Goal: Task Accomplishment & Management: Use online tool/utility

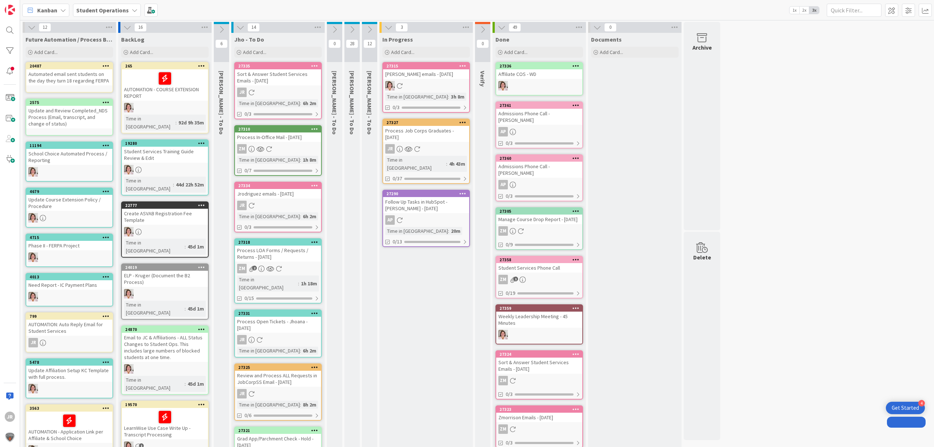
click at [433, 54] on div "Add Card..." at bounding box center [426, 52] width 88 height 11
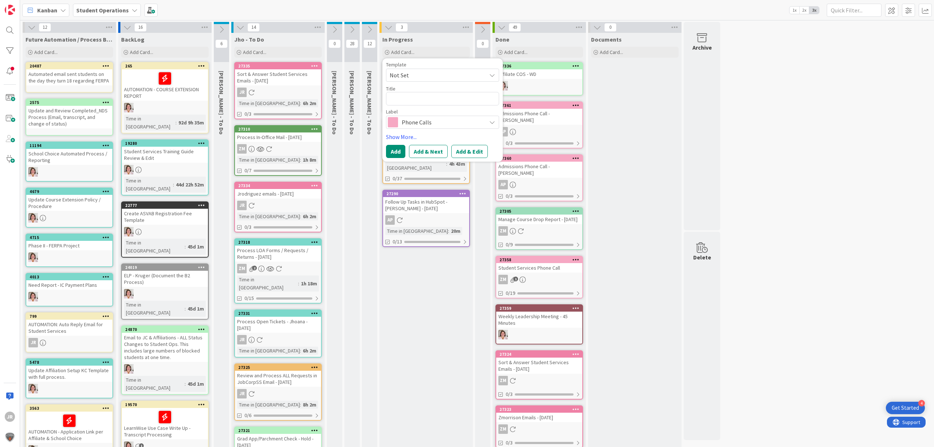
click at [433, 72] on span "Not Set" at bounding box center [434, 74] width 91 height 9
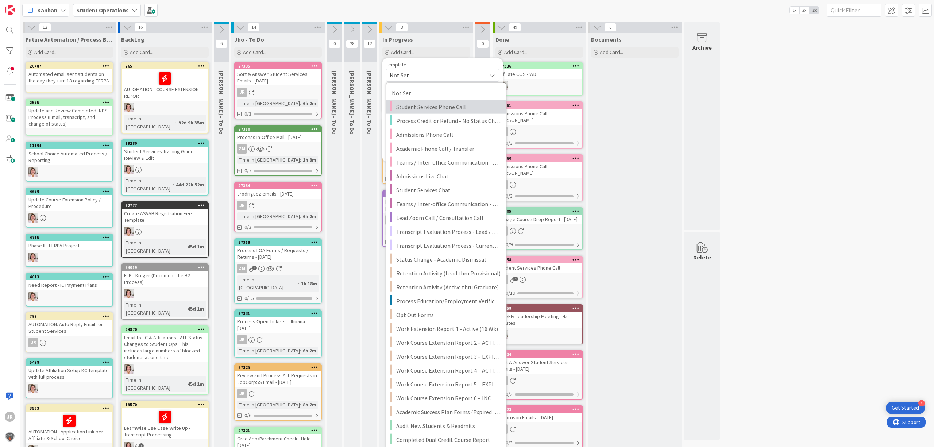
click at [437, 104] on span "Student Services Phone Call" at bounding box center [448, 106] width 104 height 9
type textarea "x"
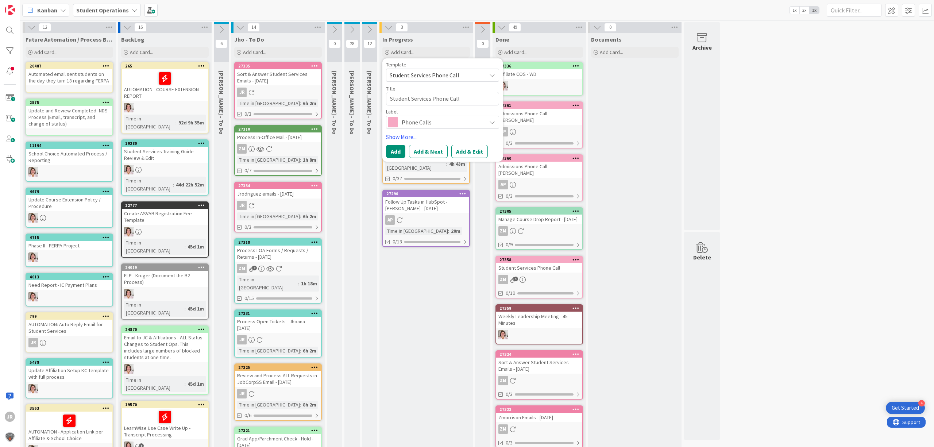
click at [467, 144] on div "Template Student Services Phone Call Not Set Student Services Phone Call Proces…" at bounding box center [442, 110] width 113 height 96
click at [469, 155] on button "Add & Edit" at bounding box center [469, 151] width 36 height 13
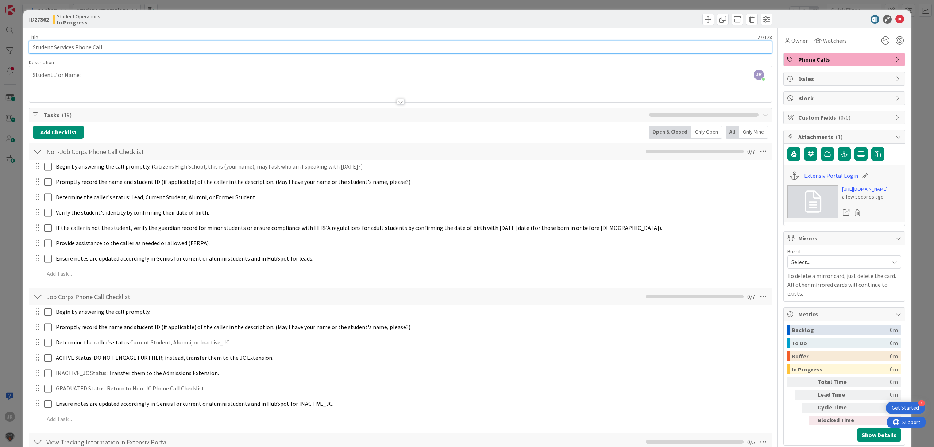
drag, startPoint x: 73, startPoint y: 50, endPoint x: 31, endPoint y: 51, distance: 42.0
click at [31, 51] on input "Student Services Phone Call" at bounding box center [400, 46] width 743 height 13
click at [108, 49] on input "Admissions Phone Call" at bounding box center [400, 46] width 743 height 13
type input "Admissions Phone Call - [PERSON_NAME]"
click at [233, 86] on div at bounding box center [400, 93] width 742 height 19
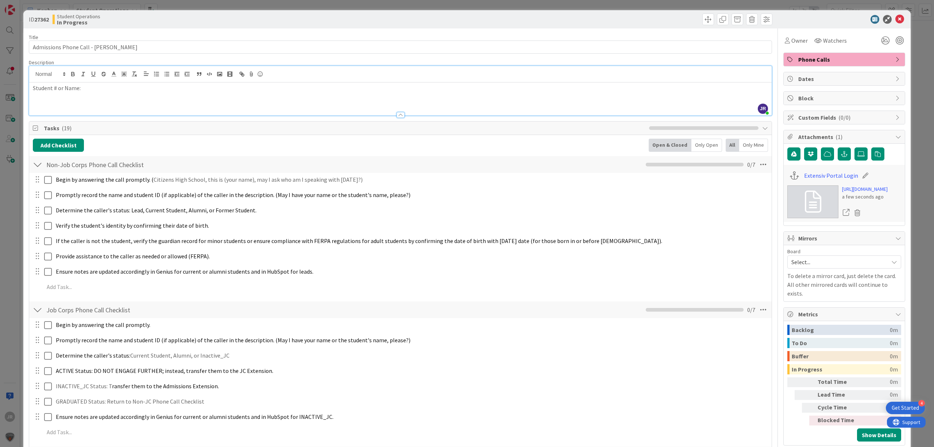
click at [112, 96] on div "Student # or Name:" at bounding box center [400, 98] width 742 height 33
drag, startPoint x: 188, startPoint y: 84, endPoint x: 82, endPoint y: 89, distance: 106.6
click at [82, 89] on p "Student # or Name: [EMAIL_ADDRESS][DOMAIN_NAME]" at bounding box center [400, 88] width 735 height 8
copy link "[EMAIL_ADDRESS][DOMAIN_NAME]"
click at [334, 7] on div "ID 27362 Student Operations In Progress Title 39 / 128 Admissions Phone Call - …" at bounding box center [467, 223] width 934 height 447
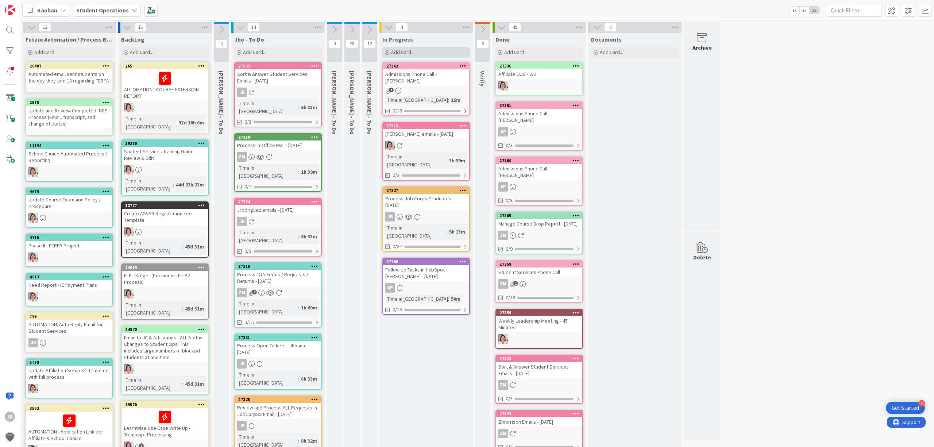
click at [422, 57] on div "Add Card..." at bounding box center [426, 52] width 88 height 11
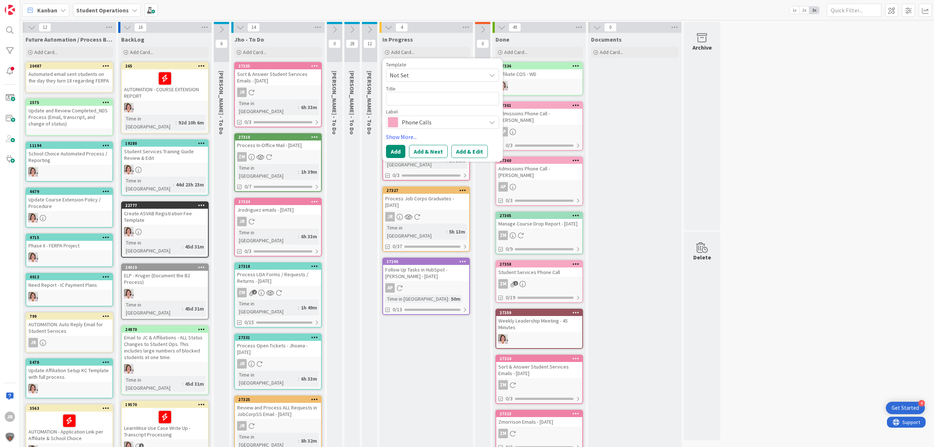
click at [426, 75] on span "Not Set" at bounding box center [434, 74] width 91 height 9
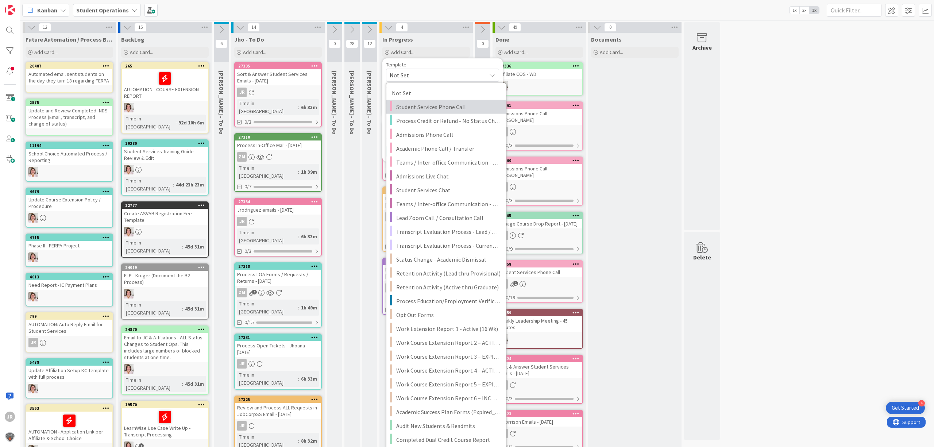
click at [433, 102] on span "Student Services Phone Call" at bounding box center [448, 106] width 104 height 9
type textarea "x"
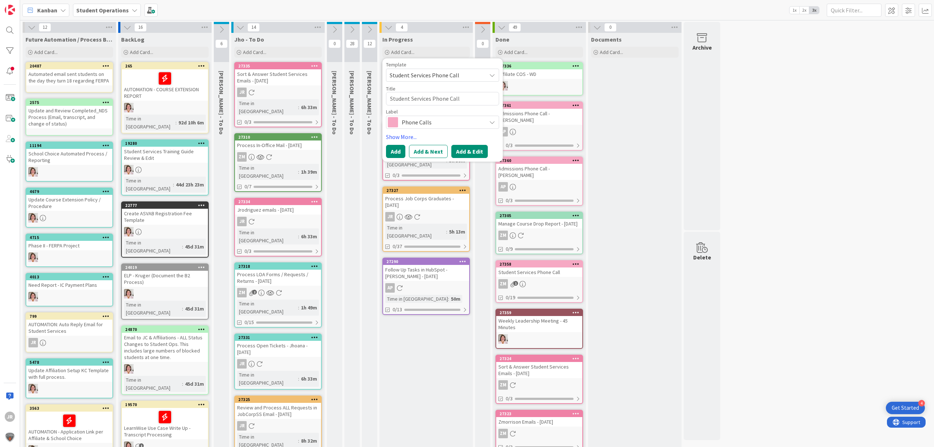
click at [466, 148] on button "Add & Edit" at bounding box center [469, 151] width 36 height 13
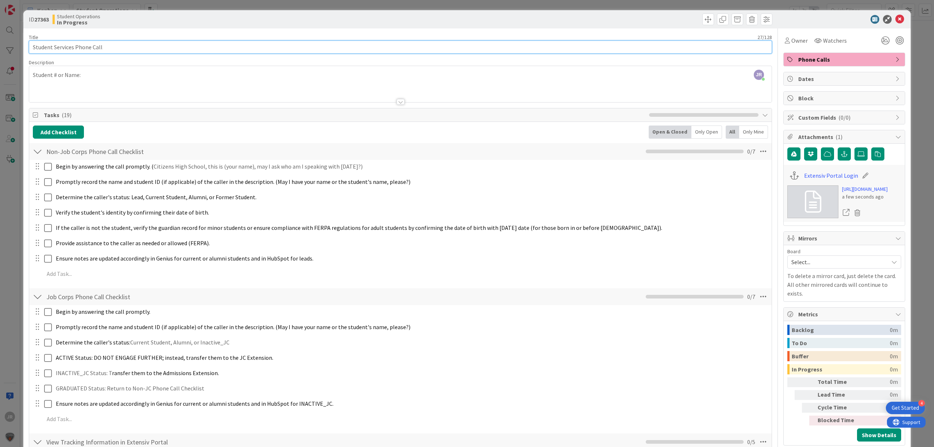
click at [136, 53] on input "Student Services Phone Call" at bounding box center [400, 46] width 743 height 13
click at [467, 7] on div "ID 27363 Student Operations In Progress Title 27 / 128 Student Services Phone C…" at bounding box center [467, 223] width 934 height 447
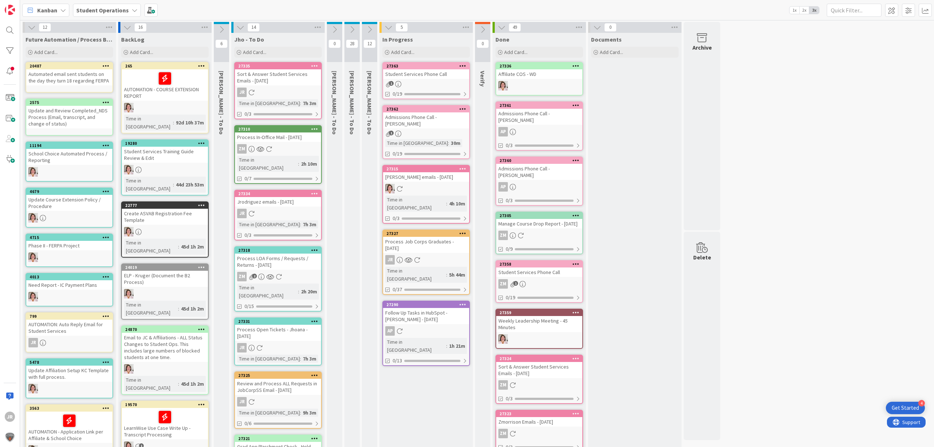
click at [430, 69] on div "Student Services Phone Call" at bounding box center [426, 73] width 86 height 9
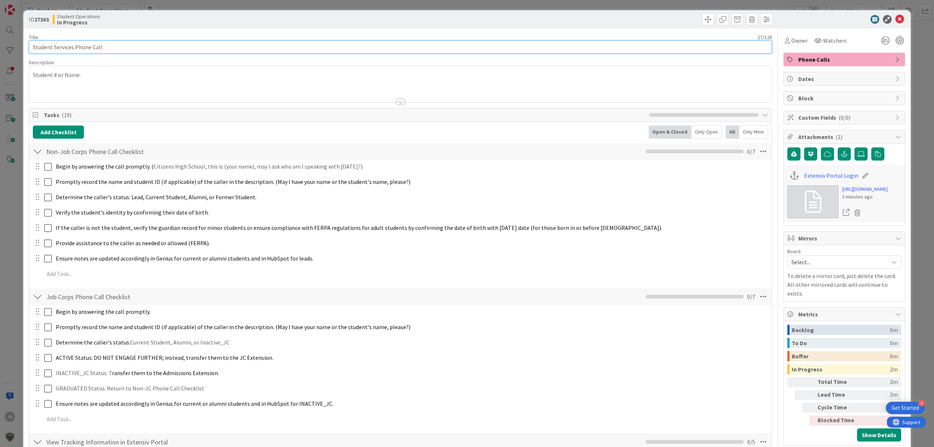
click at [216, 48] on input "Student Services Phone Call" at bounding box center [400, 46] width 743 height 13
type input "Student Services Phone Call - River [PERSON_NAME]"
click at [784, 40] on div "Owner" at bounding box center [795, 40] width 23 height 9
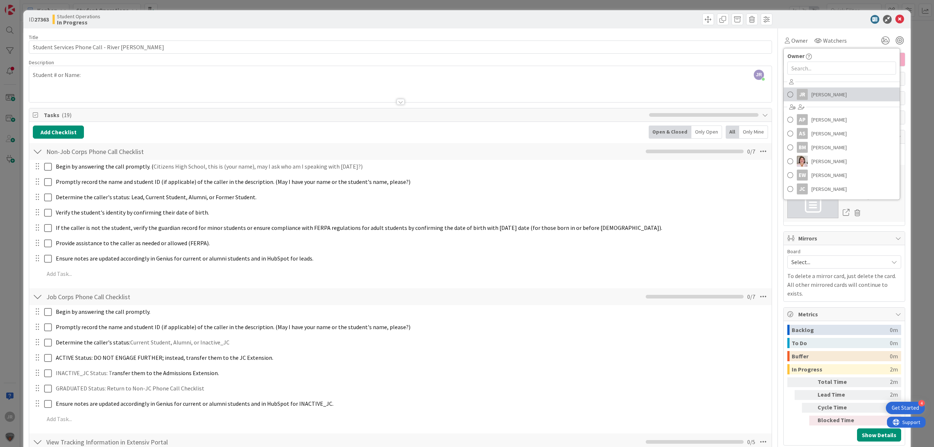
drag, startPoint x: 801, startPoint y: 94, endPoint x: 788, endPoint y: 78, distance: 20.5
click at [801, 93] on link "JR [PERSON_NAME]" at bounding box center [841, 95] width 116 height 14
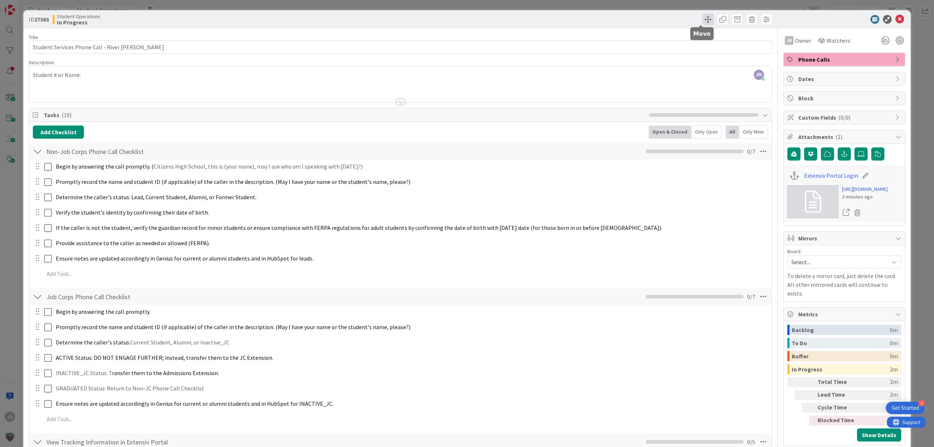
click at [702, 16] on span at bounding box center [708, 19] width 12 height 12
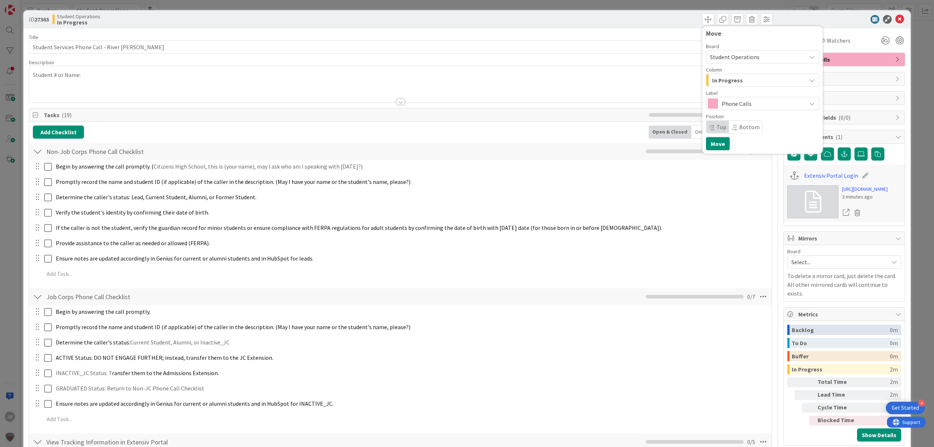
click at [720, 82] on span "In Progress" at bounding box center [727, 79] width 31 height 9
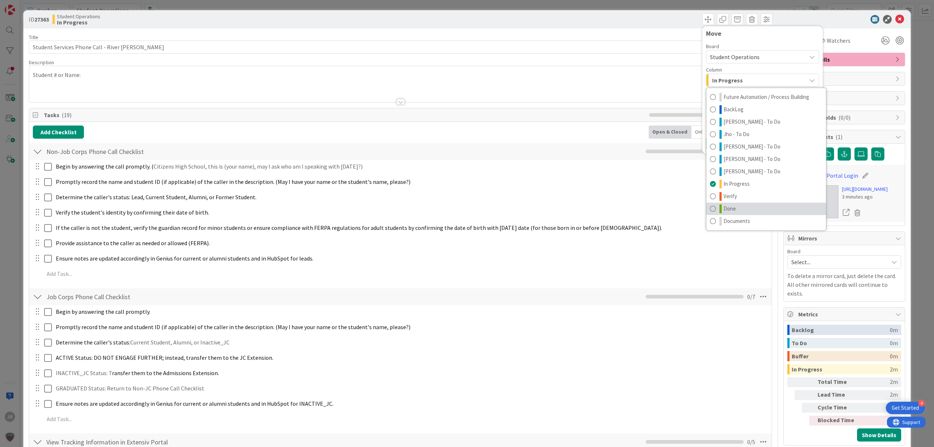
drag, startPoint x: 751, startPoint y: 209, endPoint x: 747, endPoint y: 206, distance: 5.2
click at [751, 209] on link "Done" at bounding box center [766, 208] width 120 height 12
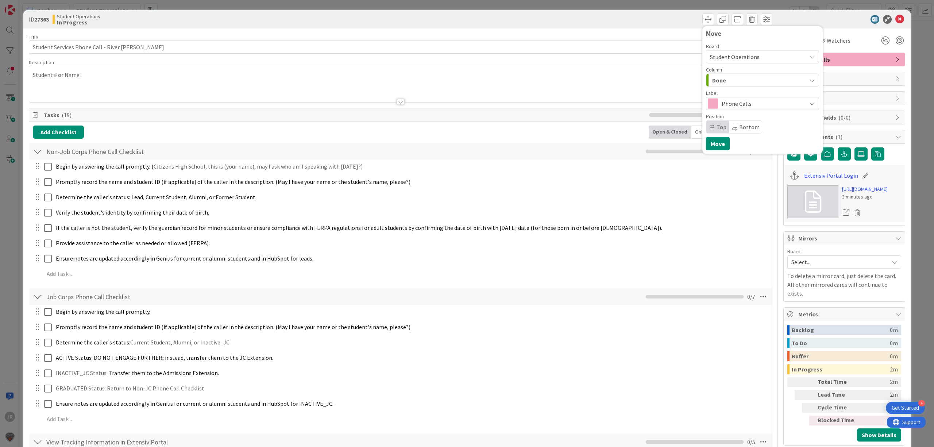
click at [177, 7] on div "ID 27363 Student Operations In Progress Move Board Student Operations Column Do…" at bounding box center [467, 223] width 934 height 447
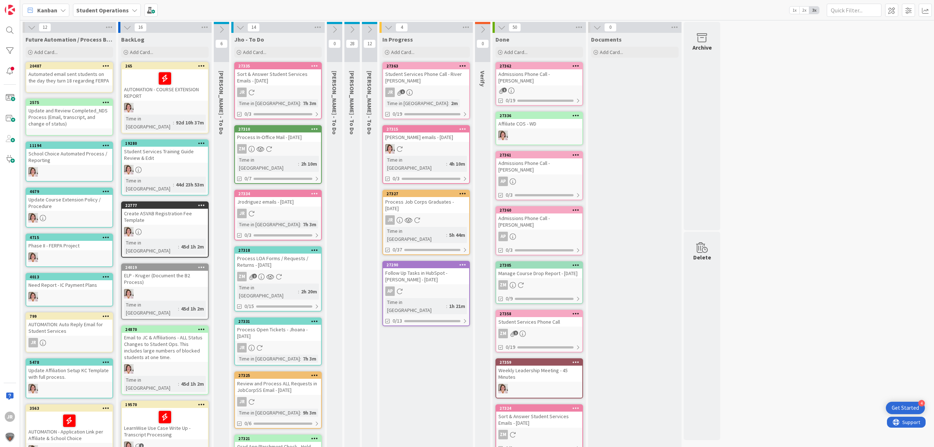
click at [415, 6] on div "Kanban Student Operations 1x 2x 3x" at bounding box center [477, 10] width 914 height 20
click at [422, 53] on div "Add Card..." at bounding box center [426, 52] width 88 height 11
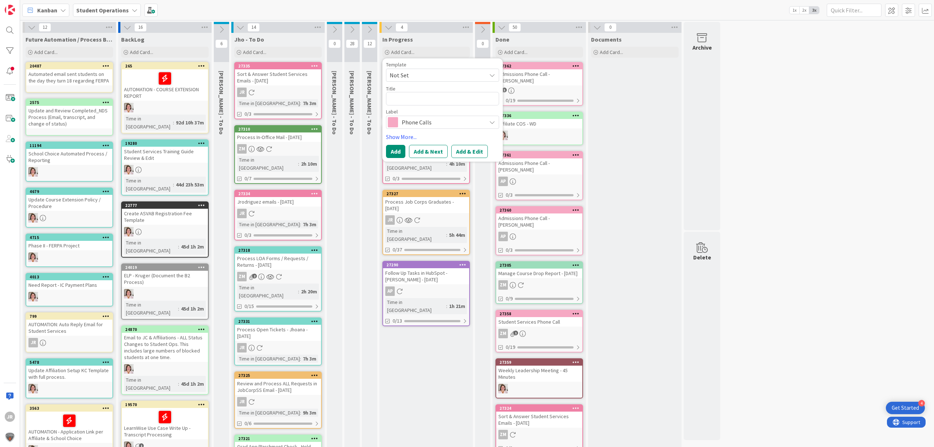
click at [424, 71] on span "Not Set" at bounding box center [434, 74] width 91 height 9
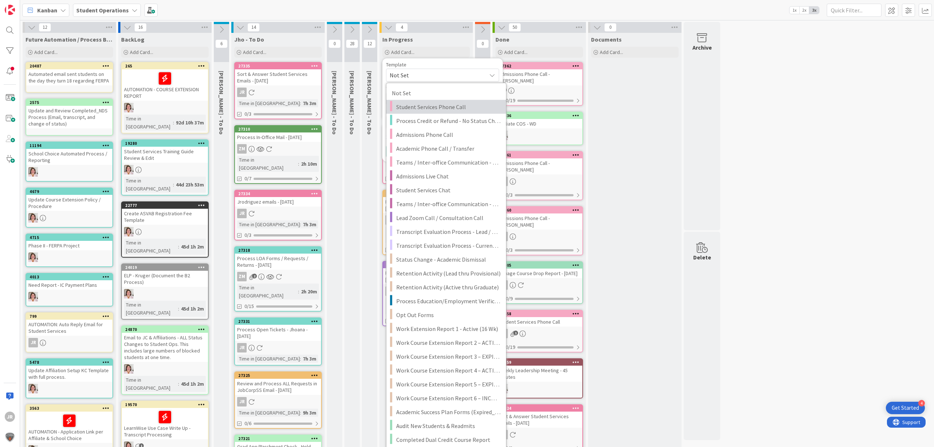
click at [428, 105] on span "Student Services Phone Call" at bounding box center [448, 106] width 104 height 9
type textarea "x"
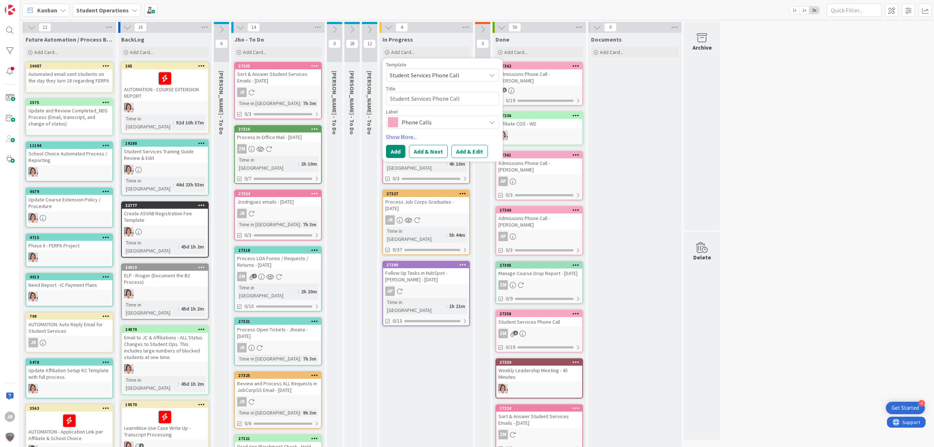
drag, startPoint x: 480, startPoint y: 151, endPoint x: 471, endPoint y: 149, distance: 9.0
click at [479, 151] on button "Add & Edit" at bounding box center [469, 151] width 36 height 13
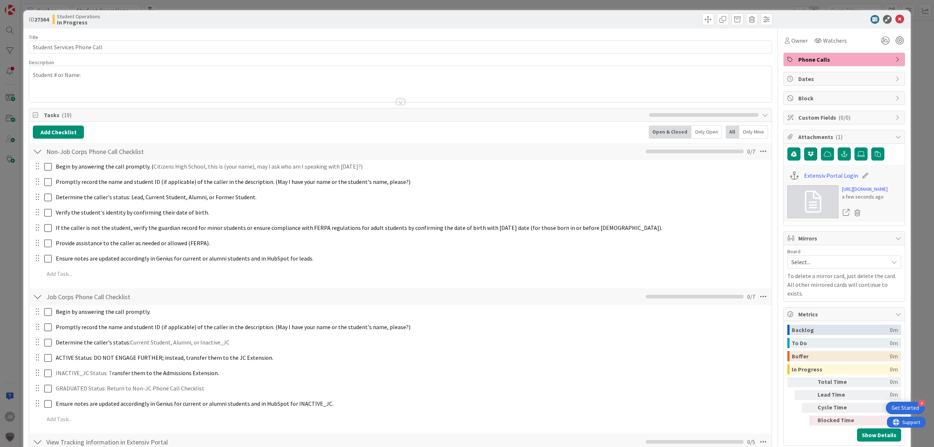
click at [497, 3] on div "ID 27364 Student Operations In Progress Title 27 / 128 Student Services Phone C…" at bounding box center [467, 223] width 934 height 447
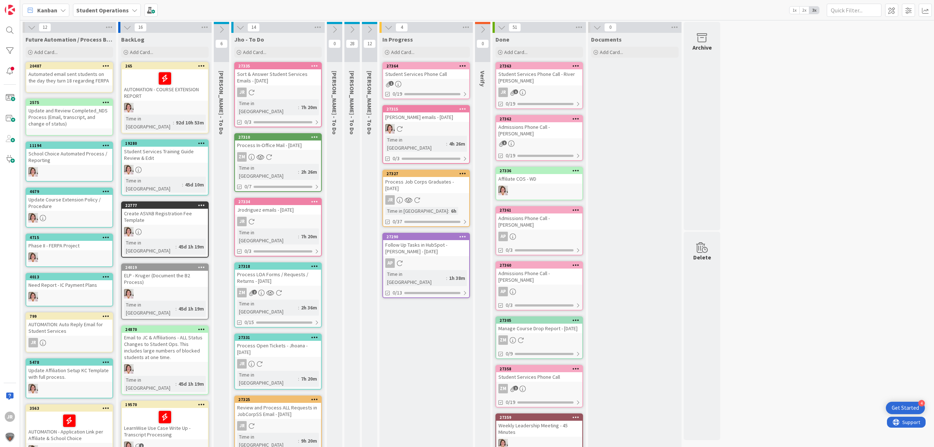
click at [422, 76] on div "Student Services Phone Call" at bounding box center [426, 73] width 86 height 9
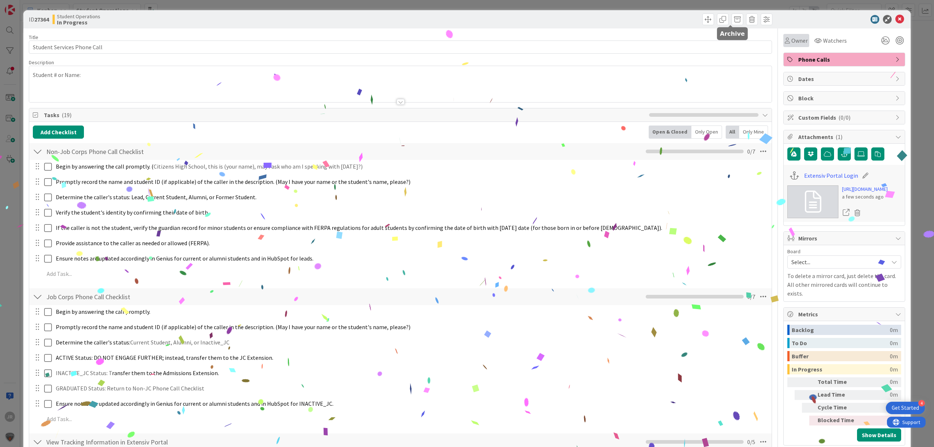
click at [791, 42] on span "Owner" at bounding box center [799, 40] width 16 height 9
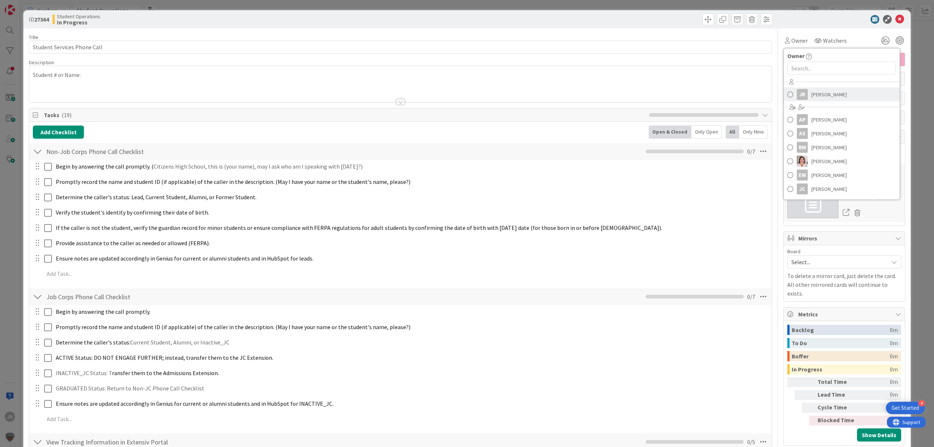
click at [796, 98] on div "JR" at bounding box center [801, 94] width 11 height 11
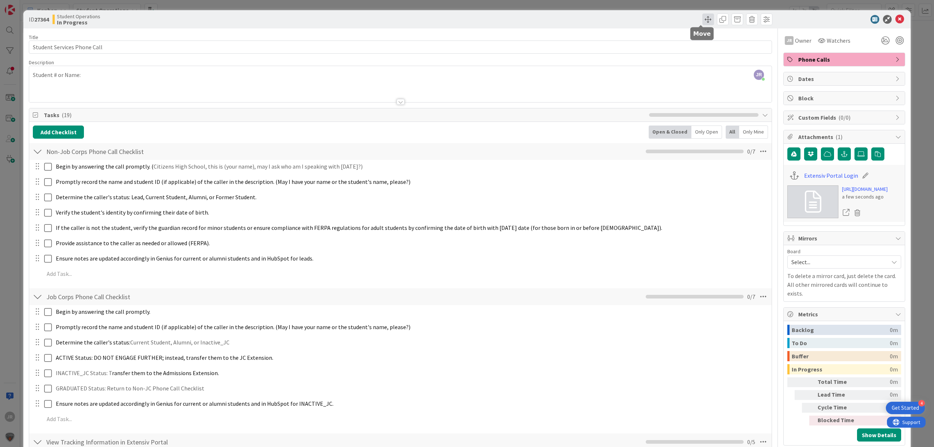
click at [702, 22] on span at bounding box center [708, 19] width 12 height 12
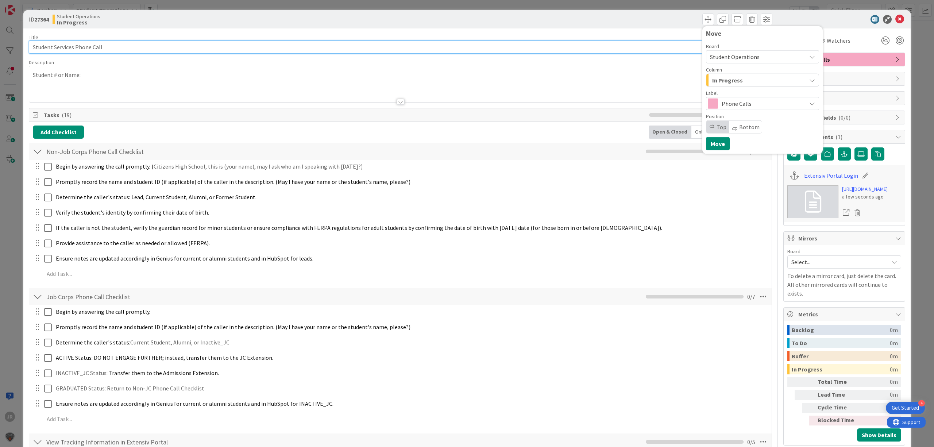
click at [213, 46] on input "Student Services Phone Call" at bounding box center [400, 46] width 743 height 13
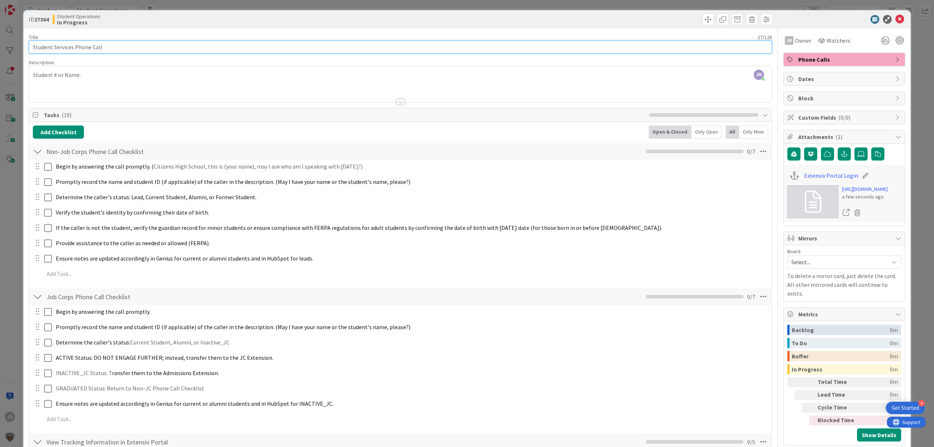
click at [119, 50] on input "Student Services Phone Call" at bounding box center [400, 46] width 743 height 13
type input "Student Services Phone Call - [PERSON_NAME]"
click at [126, 81] on div "JR [PERSON_NAME] just joined Student # or Name:" at bounding box center [400, 84] width 742 height 36
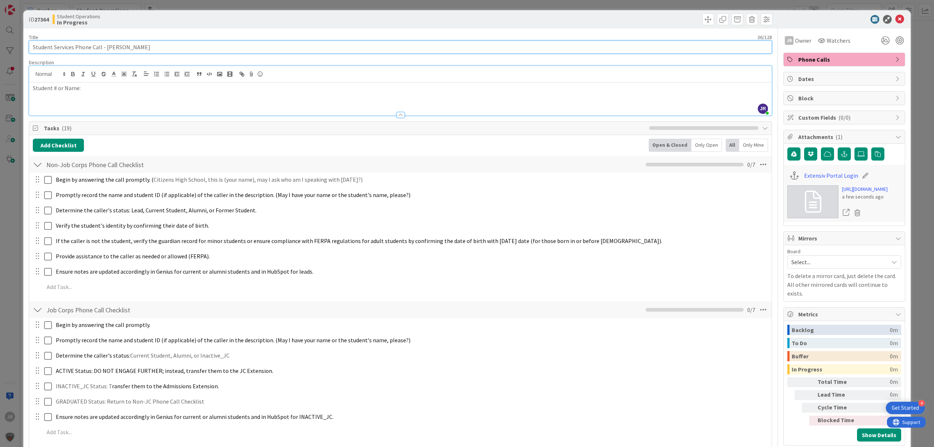
click at [131, 48] on input "Student Services Phone Call - [PERSON_NAME]" at bounding box center [400, 46] width 743 height 13
click at [121, 92] on p "Student # or Name:" at bounding box center [400, 88] width 735 height 8
click at [81, 88] on p "Student # or Name: [DATE]" at bounding box center [400, 88] width 735 height 8
click at [106, 46] on input "Student Services Phone Call - [PERSON_NAME]" at bounding box center [400, 46] width 743 height 13
click at [108, 48] on input "Student Services Phone Call - [PERSON_NAME]" at bounding box center [400, 46] width 743 height 13
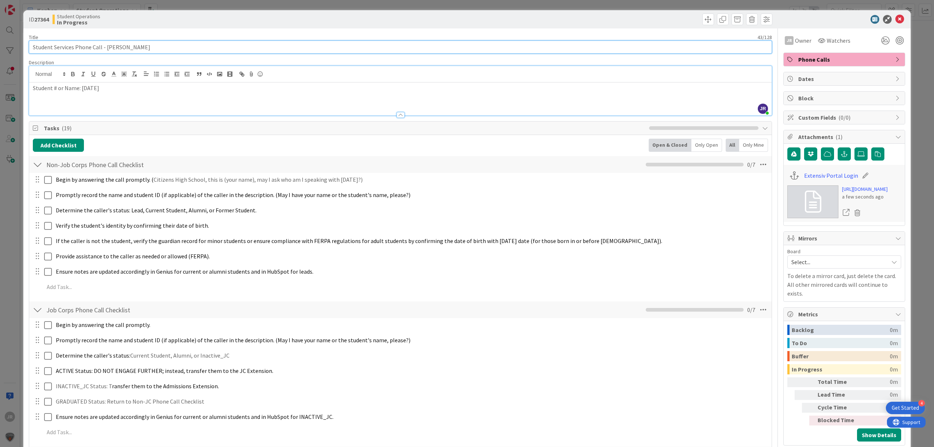
type input "Student Services Phone Call - [PERSON_NAME]"
click at [389, 121] on div "Title 43 / 128 Student Services Phone Call - [PERSON_NAME] Description JR [PERS…" at bounding box center [400, 331] width 743 height 606
click at [381, 114] on div at bounding box center [400, 112] width 742 height 8
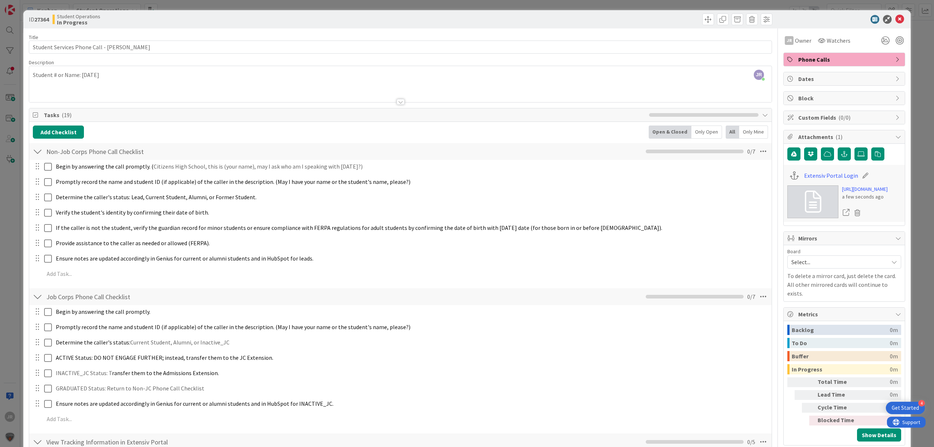
drag, startPoint x: 177, startPoint y: 88, endPoint x: 154, endPoint y: 92, distance: 23.0
click at [172, 90] on div at bounding box center [400, 93] width 742 height 19
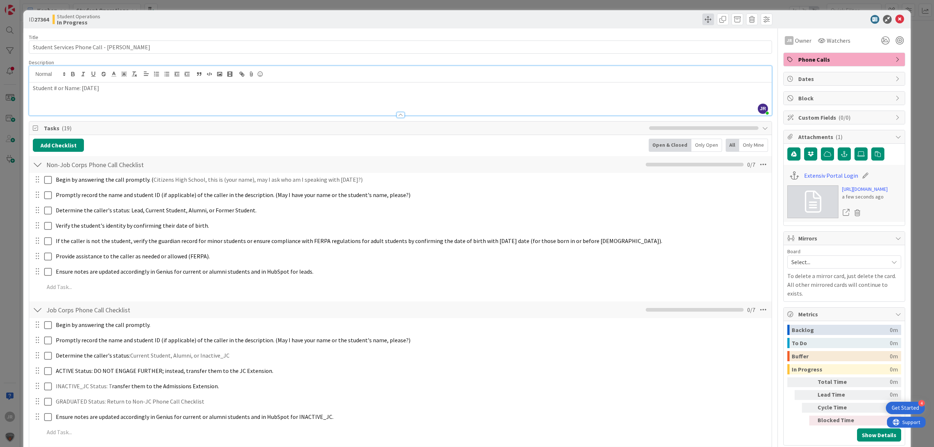
click at [698, 25] on body "4 Get Started JR Kanban Student Operations 1x 2x 3x 12 Future Automation / Proc…" at bounding box center [467, 223] width 934 height 447
click at [704, 22] on span at bounding box center [708, 19] width 12 height 12
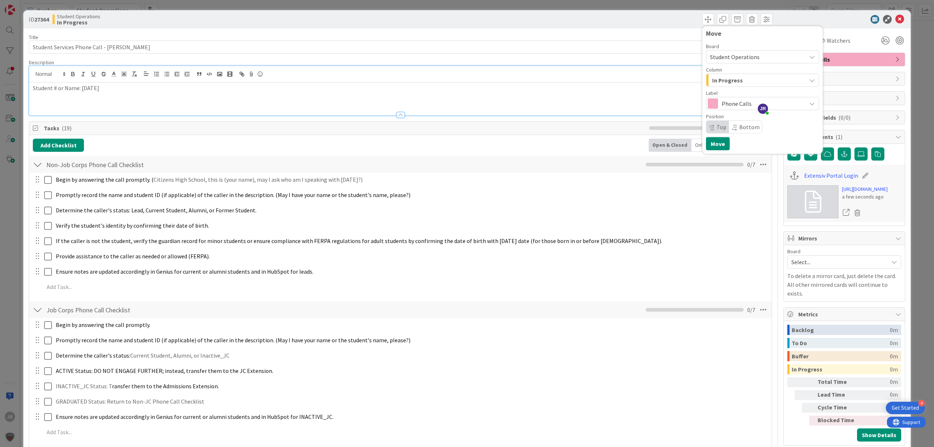
click at [728, 85] on div "In Progress" at bounding box center [758, 80] width 96 height 12
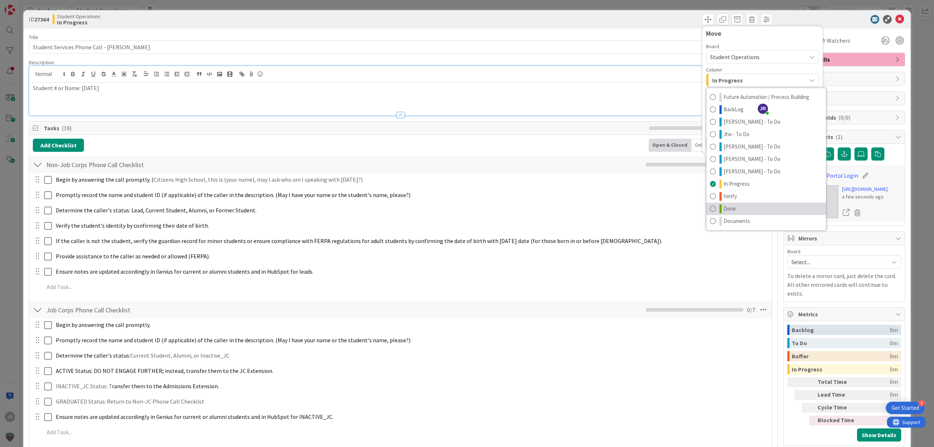
click at [734, 206] on link "Done" at bounding box center [766, 208] width 120 height 12
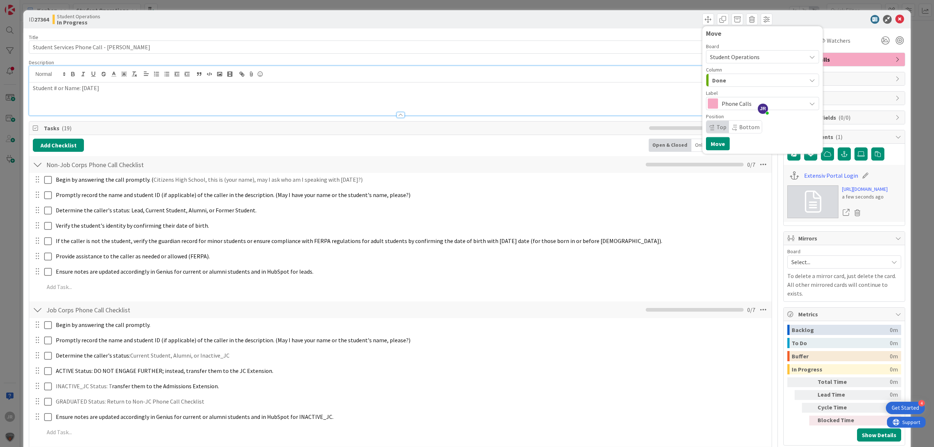
drag, startPoint x: 116, startPoint y: 89, endPoint x: 27, endPoint y: 108, distance: 90.6
click at [27, 108] on div "ID 27364 Student Operations In Progress Move Board Student Operations Column Do…" at bounding box center [466, 325] width 887 height 630
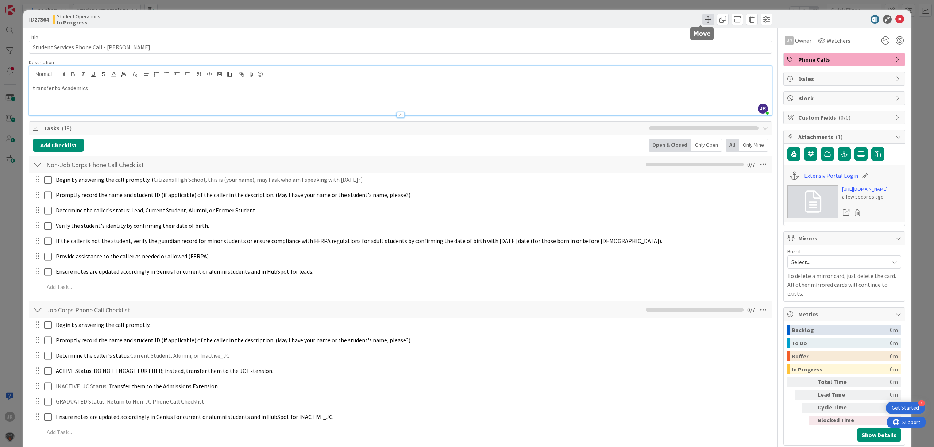
click at [702, 18] on span at bounding box center [708, 19] width 12 height 12
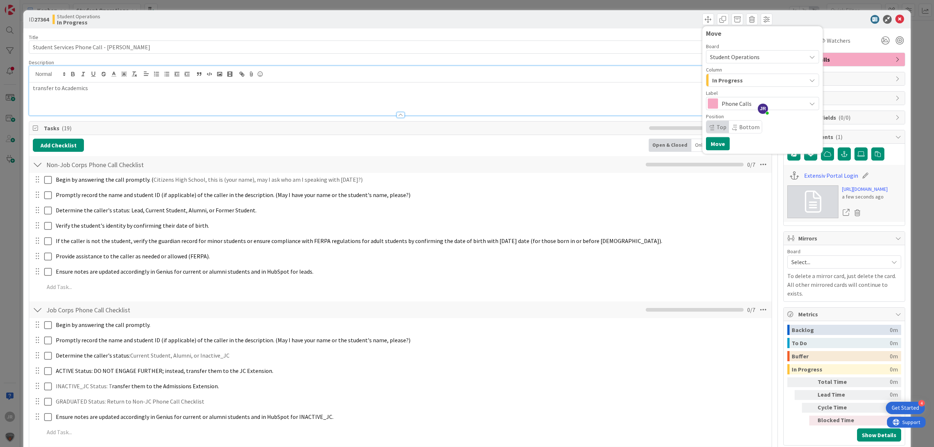
click at [726, 81] on span "In Progress" at bounding box center [727, 79] width 31 height 9
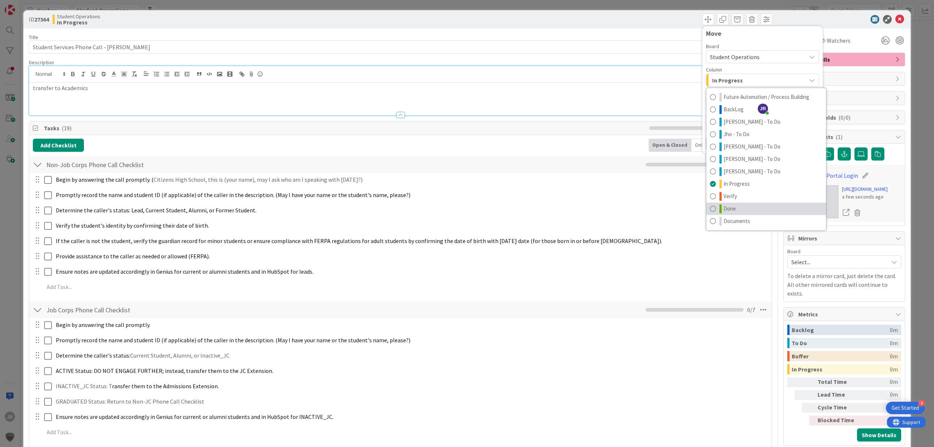
click at [743, 209] on link "Done" at bounding box center [766, 208] width 120 height 12
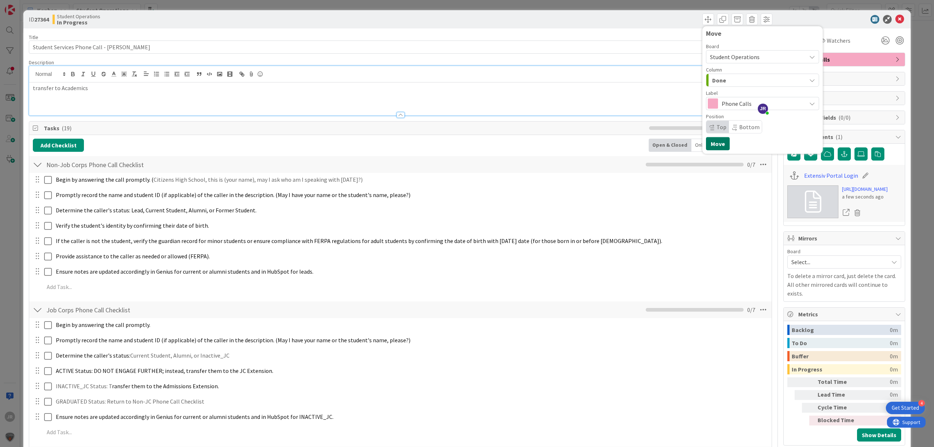
click at [707, 144] on button "Move" at bounding box center [718, 143] width 24 height 13
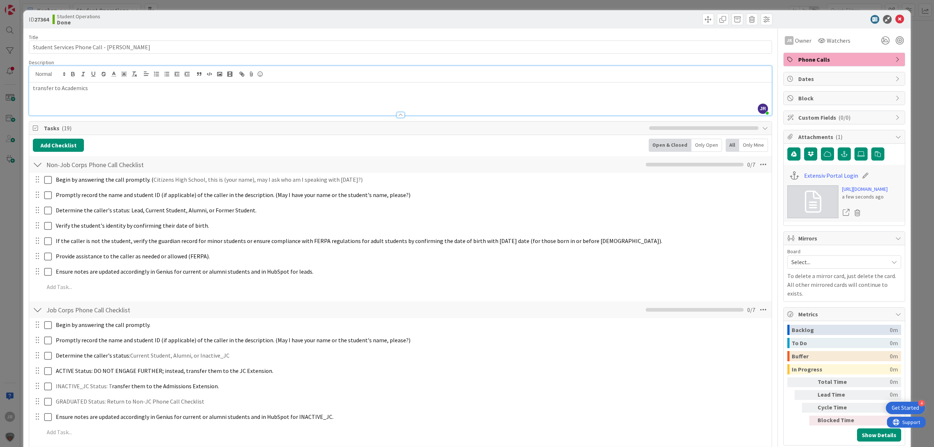
click at [594, 3] on div "ID 27364 Student Operations Done Move Move Title 43 / 128 Student Services Phon…" at bounding box center [467, 223] width 934 height 447
